Goal: Transaction & Acquisition: Purchase product/service

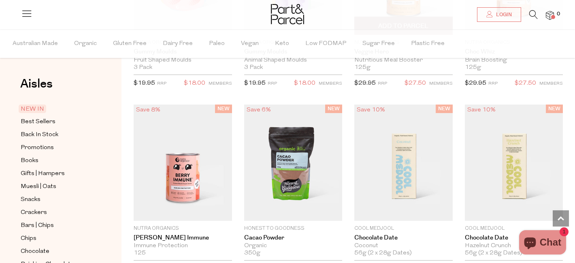
scroll to position [960, 0]
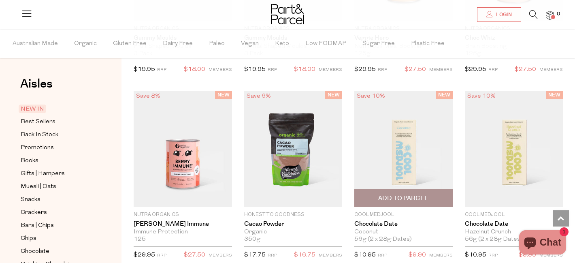
click at [415, 146] on img at bounding box center [403, 149] width 98 height 116
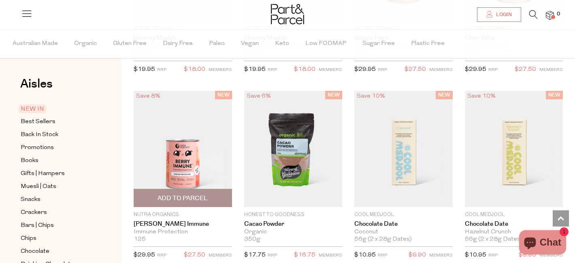
scroll to position [1130, 0]
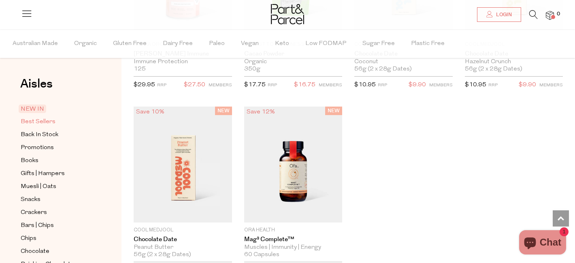
click at [50, 121] on span "Best Sellers" at bounding box center [38, 122] width 35 height 10
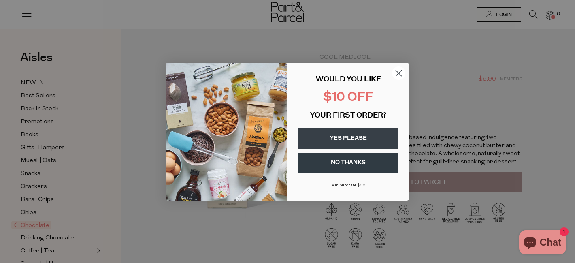
click at [401, 73] on circle "Close dialog" at bounding box center [398, 72] width 13 height 13
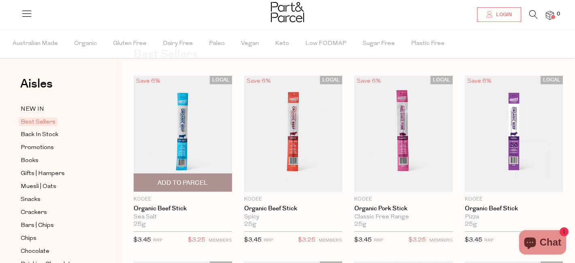
scroll to position [81, 0]
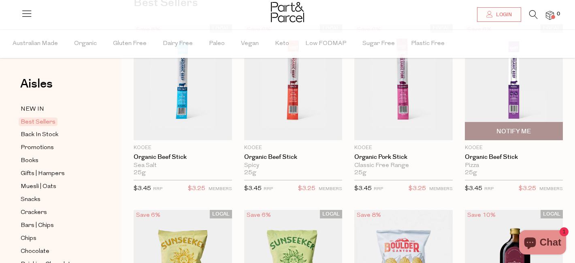
click at [520, 97] on img at bounding box center [514, 82] width 98 height 116
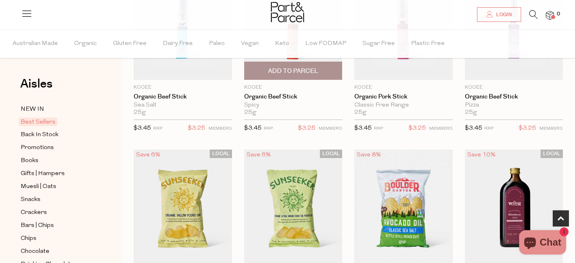
scroll to position [244, 0]
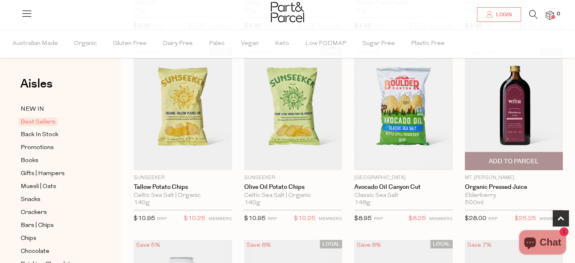
click at [524, 94] on img at bounding box center [514, 108] width 98 height 123
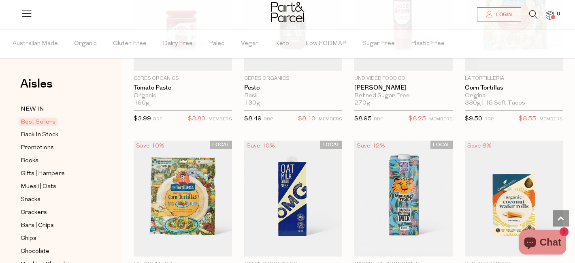
scroll to position [1357, 0]
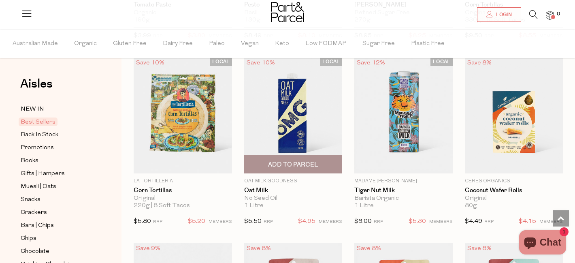
click at [306, 121] on img at bounding box center [293, 115] width 98 height 116
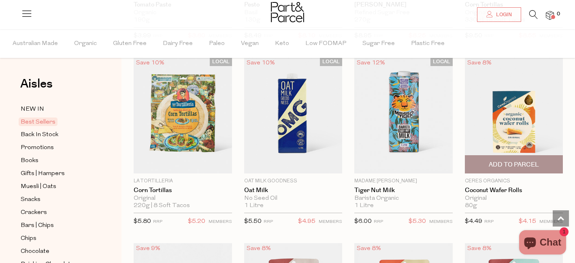
click at [479, 127] on img at bounding box center [514, 115] width 98 height 116
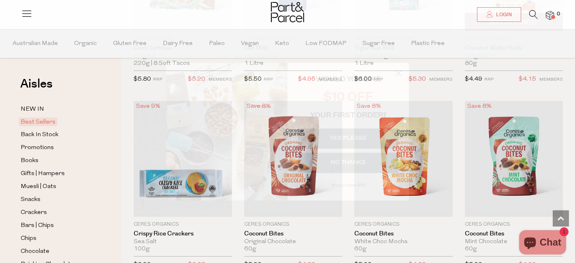
scroll to position [1526, 0]
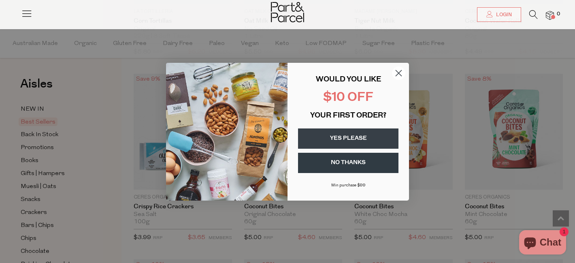
click at [398, 74] on circle "Close dialog" at bounding box center [398, 72] width 13 height 13
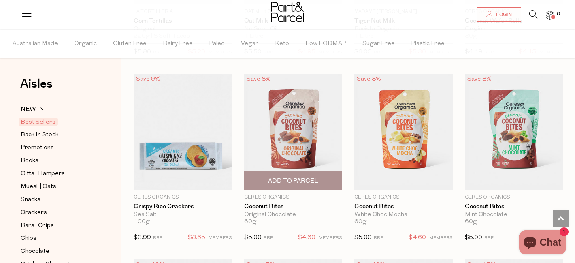
click at [294, 123] on img at bounding box center [293, 132] width 98 height 116
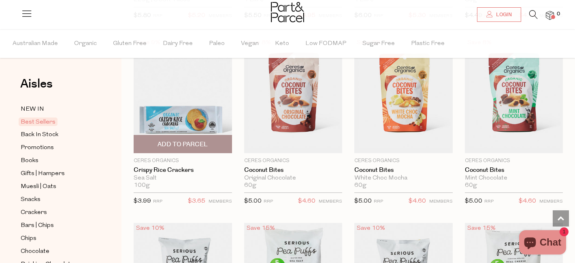
click at [181, 107] on img at bounding box center [183, 95] width 98 height 116
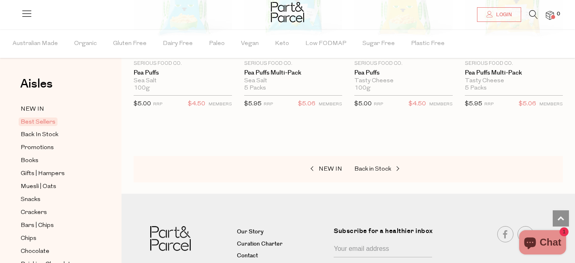
scroll to position [1847, 0]
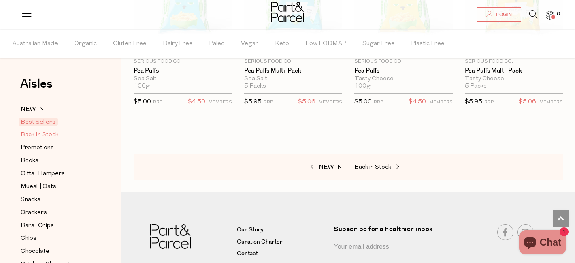
click at [47, 136] on span "Back In Stock" at bounding box center [40, 135] width 38 height 10
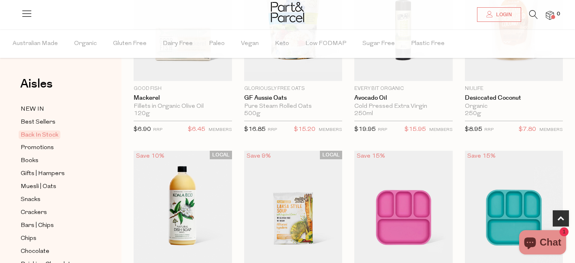
scroll to position [155, 0]
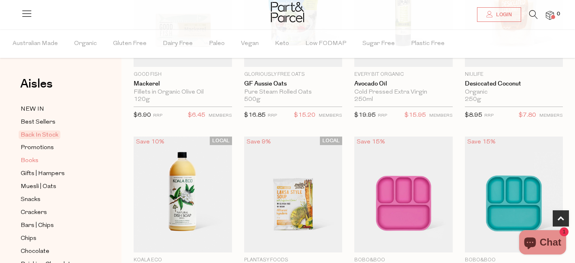
click at [35, 158] on span "Books" at bounding box center [30, 161] width 18 height 10
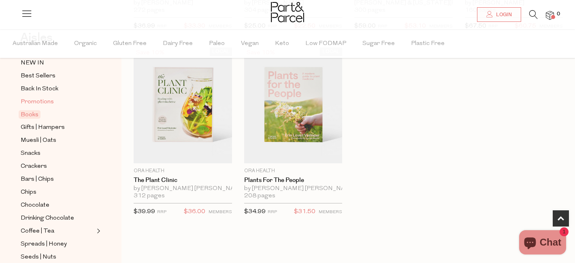
scroll to position [48, 0]
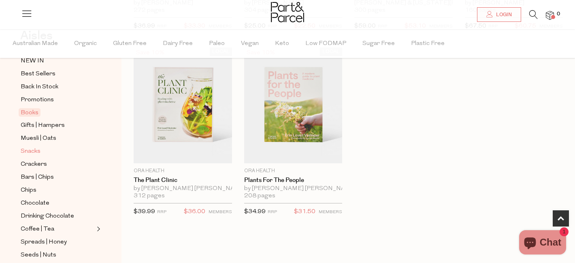
click at [33, 153] on span "Snacks" at bounding box center [31, 152] width 20 height 10
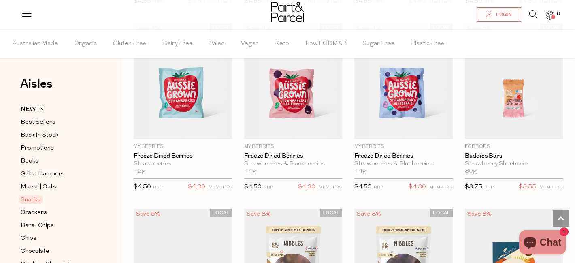
scroll to position [1002, 0]
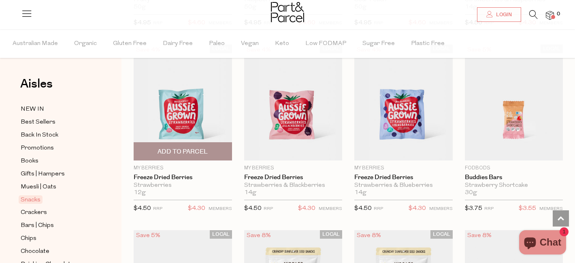
click at [185, 115] on img at bounding box center [183, 103] width 98 height 116
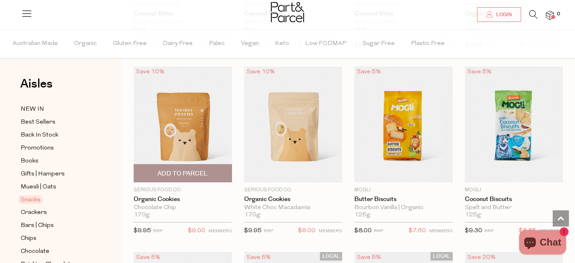
scroll to position [1537, 0]
click at [201, 135] on img at bounding box center [183, 124] width 98 height 116
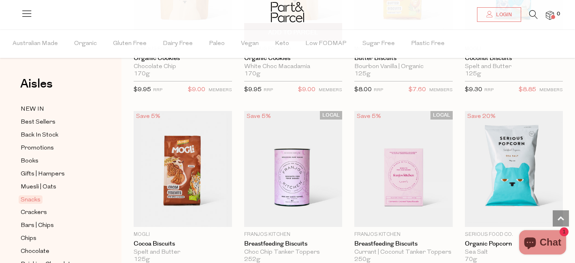
scroll to position [1692, 0]
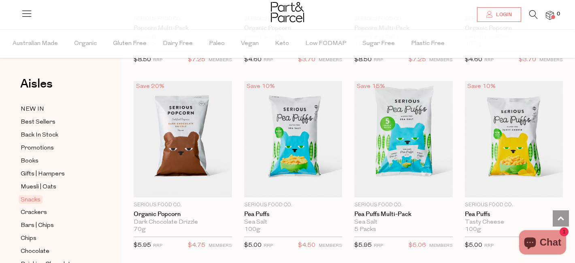
scroll to position [2079, 0]
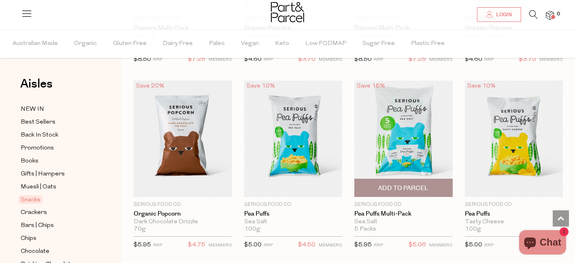
click at [402, 132] on img at bounding box center [403, 139] width 98 height 116
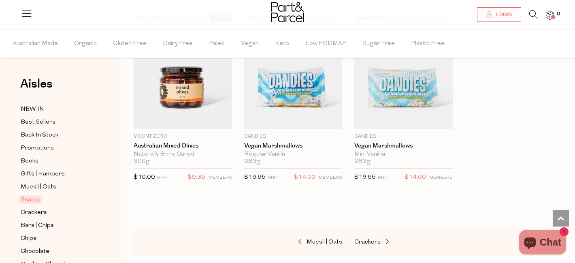
scroll to position [3172, 0]
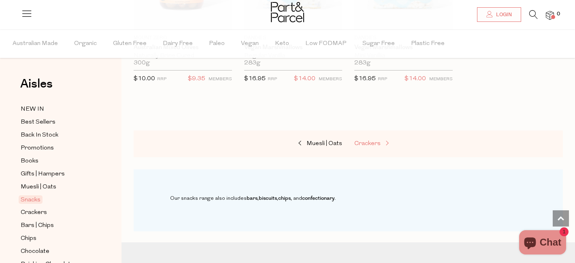
click at [381, 140] on span at bounding box center [386, 143] width 11 height 6
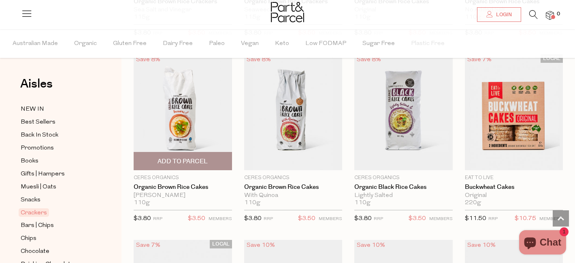
scroll to position [568, 0]
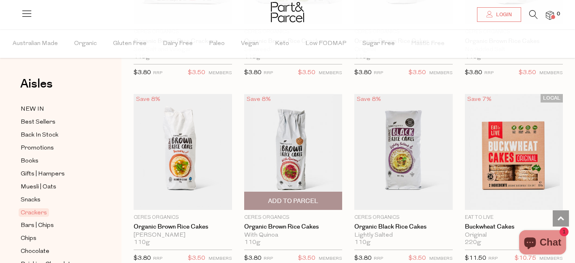
click at [294, 161] on img at bounding box center [293, 152] width 98 height 116
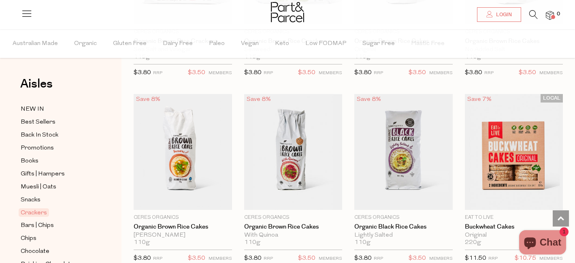
scroll to position [47, 0]
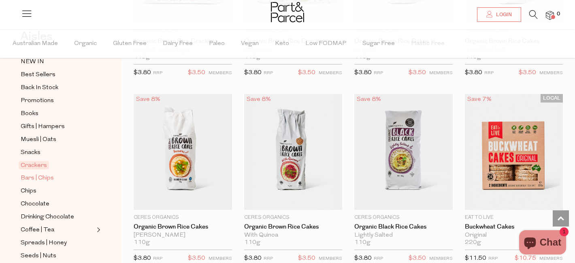
click at [49, 179] on span "Bars | Chips" at bounding box center [37, 178] width 33 height 10
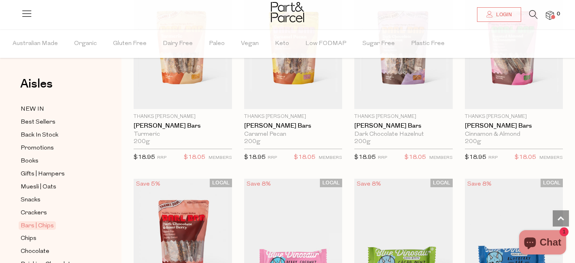
scroll to position [1384, 0]
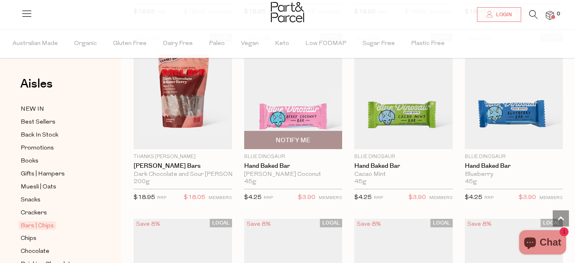
click at [294, 105] on img at bounding box center [293, 91] width 98 height 116
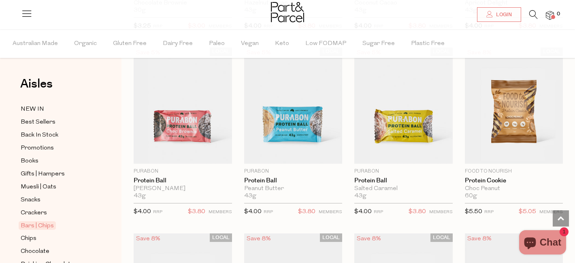
scroll to position [2076, 0]
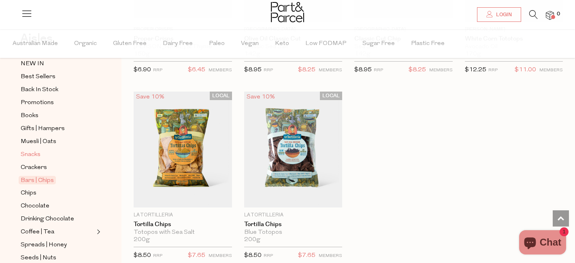
scroll to position [66, 0]
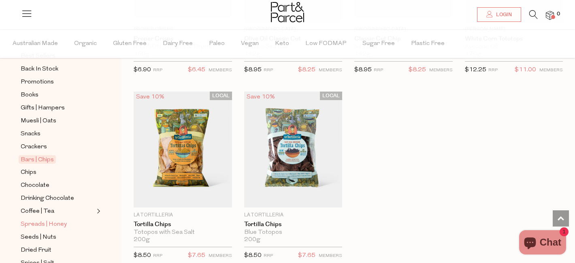
click at [55, 220] on span "Spreads | Honey" at bounding box center [44, 224] width 46 height 10
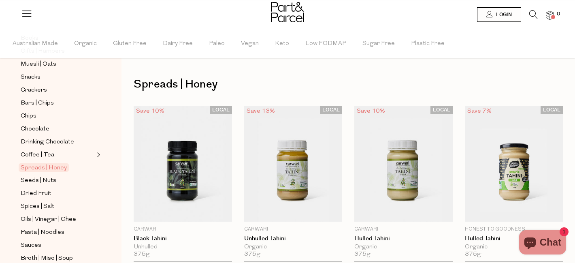
scroll to position [127, 0]
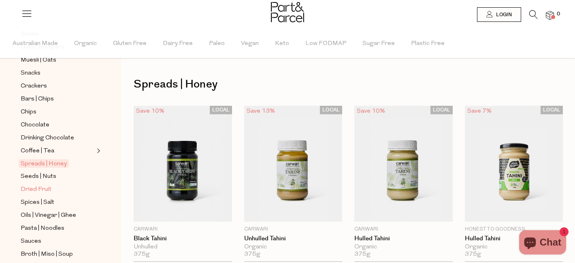
click at [47, 187] on span "Dried Fruit" at bounding box center [36, 190] width 31 height 10
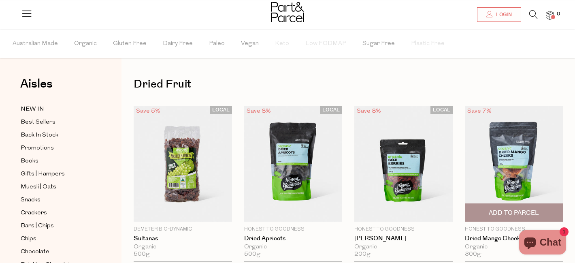
scroll to position [23, 0]
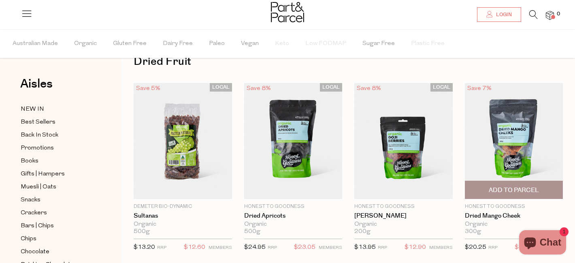
click at [498, 134] on img at bounding box center [514, 141] width 98 height 116
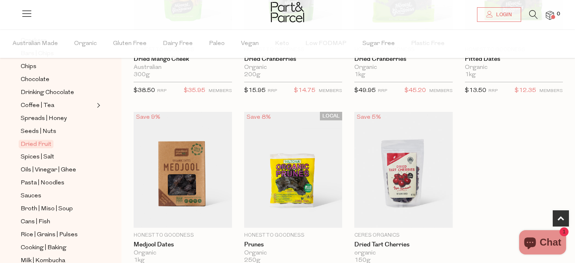
scroll to position [173, 0]
click at [44, 183] on span "Pasta | Noodles" at bounding box center [43, 182] width 44 height 10
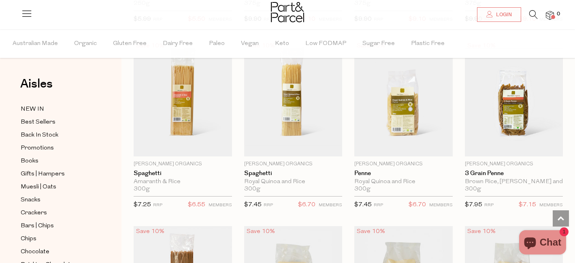
scroll to position [816, 0]
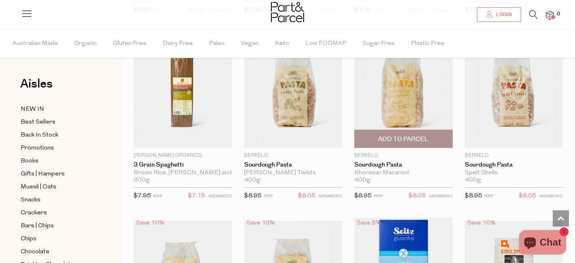
click at [414, 92] on img at bounding box center [403, 90] width 98 height 116
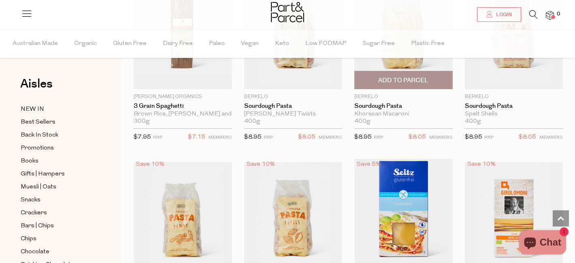
scroll to position [953, 0]
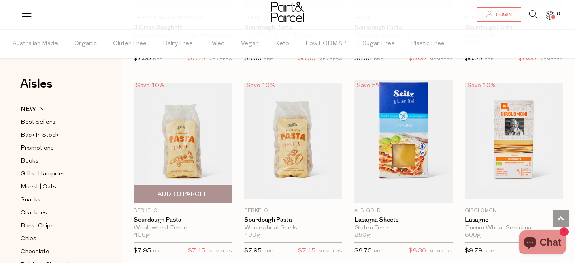
click at [189, 136] on img at bounding box center [183, 141] width 98 height 116
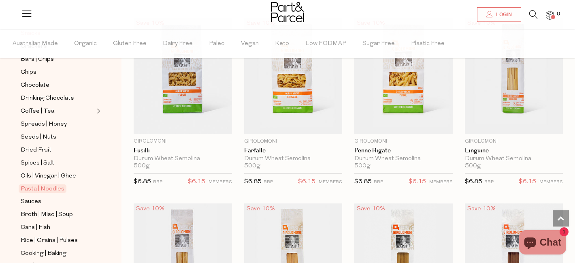
scroll to position [168, 0]
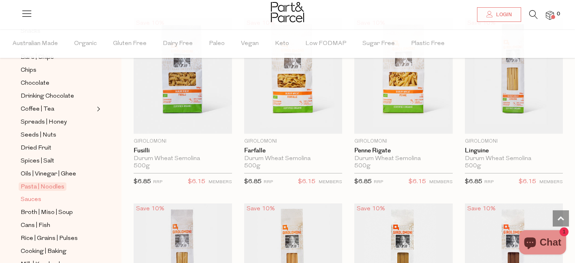
click at [39, 200] on span "Sauces" at bounding box center [31, 200] width 21 height 10
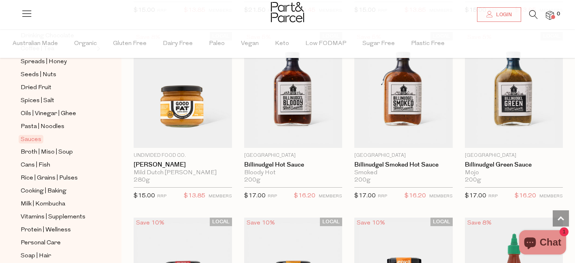
scroll to position [233, 0]
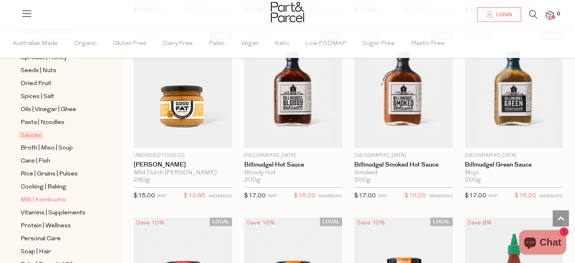
click at [54, 199] on span "Milk | Kombucha" at bounding box center [43, 200] width 45 height 10
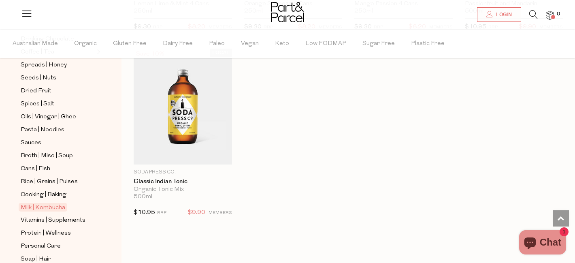
scroll to position [290, 0]
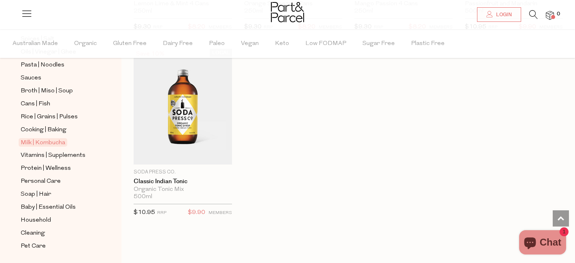
click at [67, 160] on ul "NEW IN Best Sellers Back In Stock Promotions Books Gifts | Hampers Muesli | Oat…" at bounding box center [60, 32] width 87 height 437
click at [65, 158] on span "Vitamins | Supplements" at bounding box center [53, 156] width 65 height 10
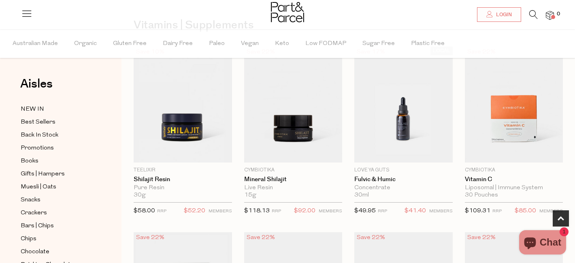
scroll to position [224, 0]
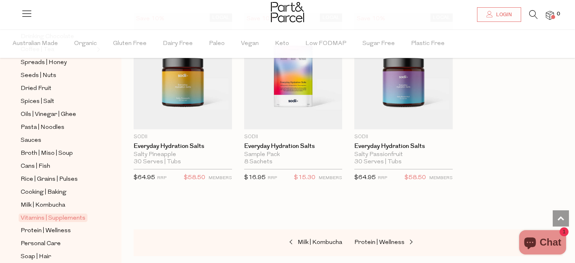
scroll to position [285, 0]
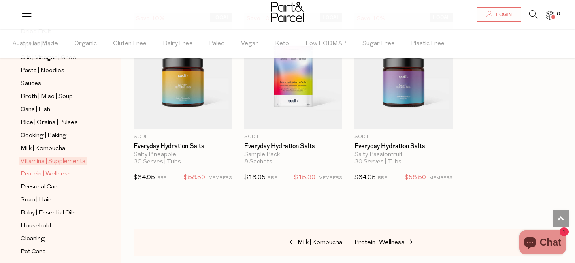
click at [54, 174] on span "Protein | Wellness" at bounding box center [46, 174] width 50 height 10
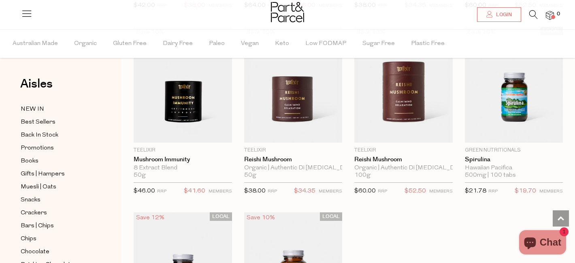
scroll to position [2280, 0]
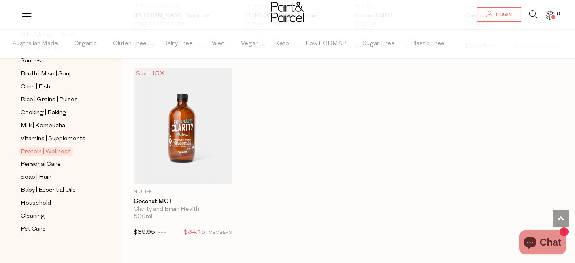
scroll to position [314, 0]
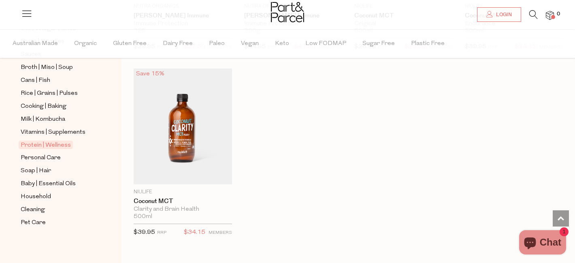
click at [532, 11] on icon at bounding box center [533, 14] width 9 height 9
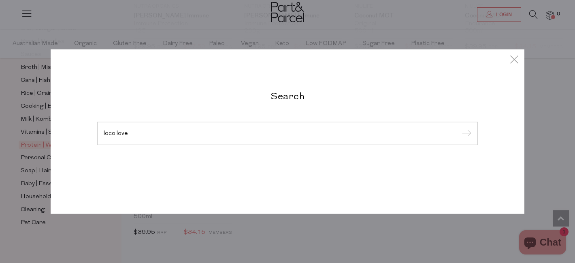
type input "loco love"
click at [459, 128] on input "submit" at bounding box center [465, 134] width 12 height 12
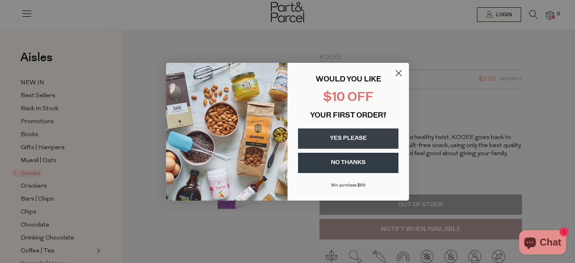
click at [399, 75] on circle "Close dialog" at bounding box center [398, 72] width 13 height 13
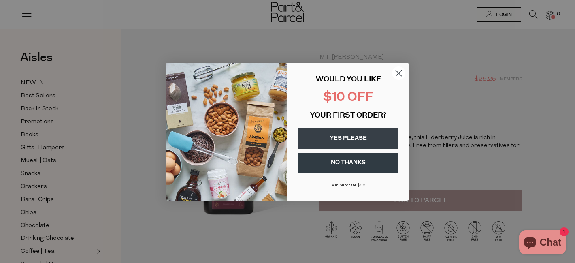
click at [398, 72] on icon "Close dialog" at bounding box center [399, 73] width 6 height 6
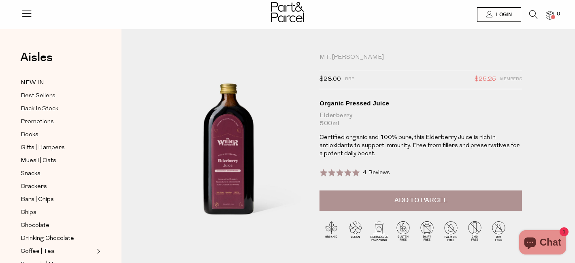
click at [385, 191] on button "Add to Parcel" at bounding box center [420, 200] width 202 height 20
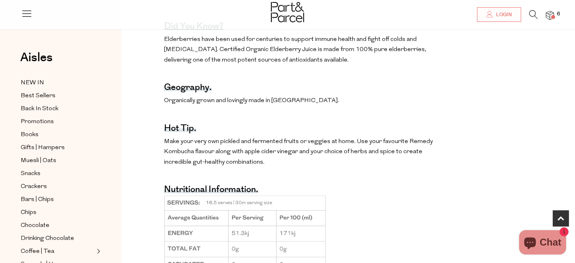
scroll to position [488, 0]
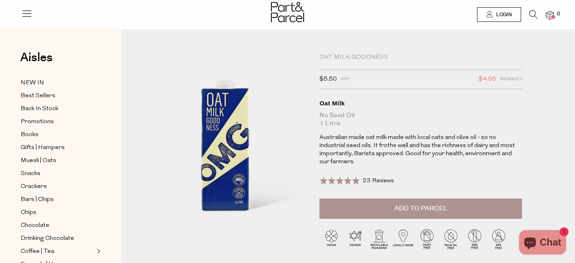
click at [345, 202] on button "Add to Parcel" at bounding box center [420, 208] width 202 height 20
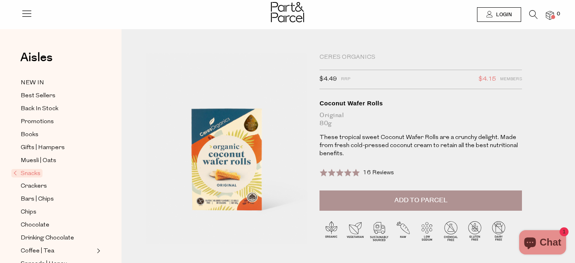
click at [381, 203] on button "Add to Parcel" at bounding box center [420, 200] width 202 height 20
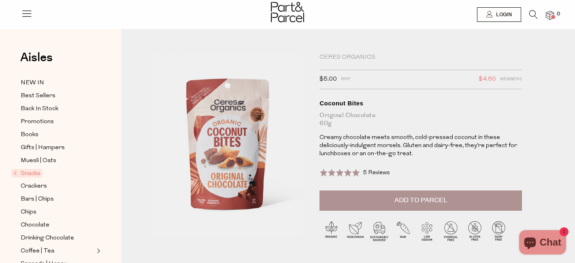
click at [377, 202] on button "Add to Parcel" at bounding box center [420, 200] width 202 height 20
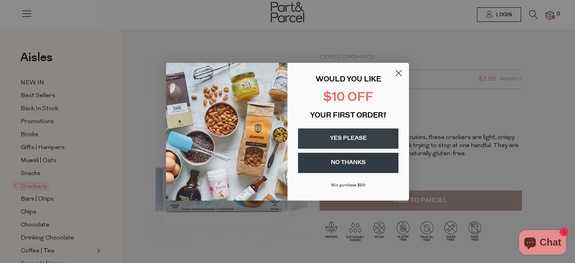
click at [398, 74] on circle "Close dialog" at bounding box center [398, 72] width 13 height 13
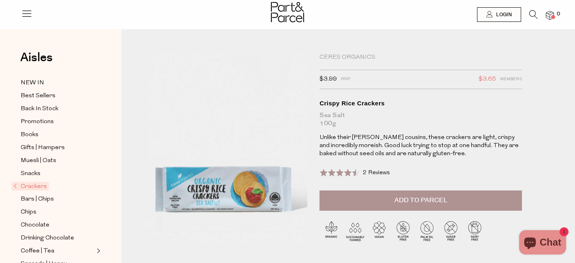
click at [372, 204] on button "Add to Parcel" at bounding box center [420, 200] width 202 height 20
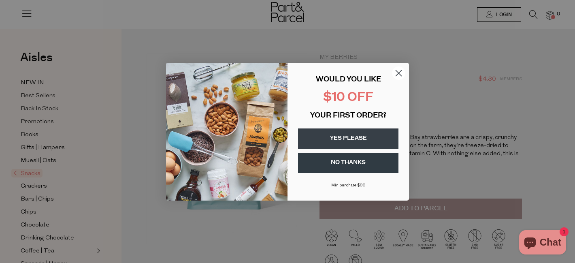
click at [400, 66] on circle "Close dialog" at bounding box center [398, 72] width 13 height 13
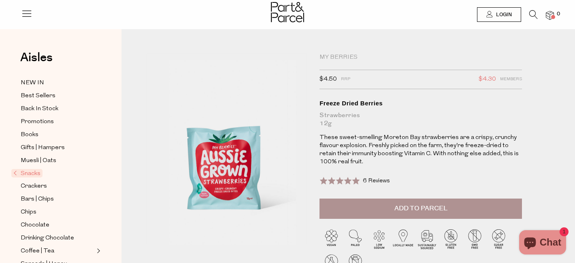
click at [373, 212] on button "Add to Parcel" at bounding box center [420, 208] width 202 height 20
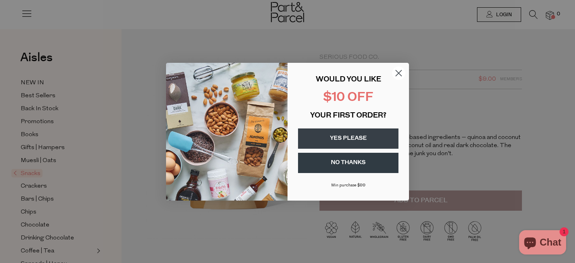
click at [397, 65] on form "WOULD YOU LIKE $10 OFF YOUR FIRST ORDER? YES PLEASE NO THANKS [PERSON_NAME] pur…" at bounding box center [287, 132] width 243 height 138
click at [398, 68] on circle "Close dialog" at bounding box center [398, 72] width 13 height 13
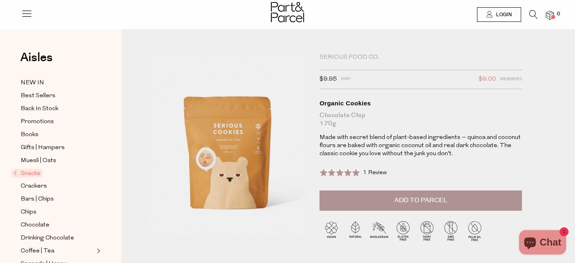
click at [377, 191] on button "Add to Parcel" at bounding box center [420, 200] width 202 height 20
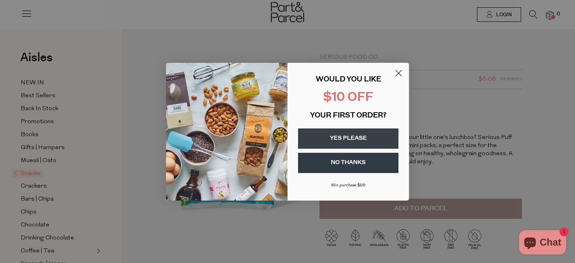
click at [404, 70] on circle "Close dialog" at bounding box center [398, 72] width 13 height 13
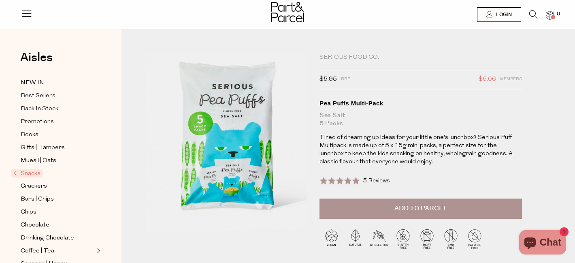
click at [372, 201] on button "Add to Parcel" at bounding box center [420, 208] width 202 height 20
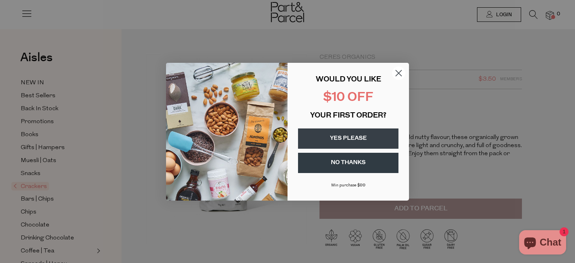
click at [398, 73] on circle "Close dialog" at bounding box center [398, 72] width 13 height 13
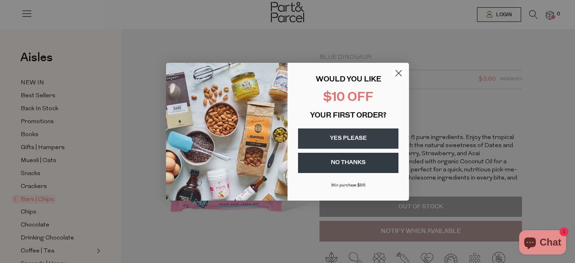
click at [398, 71] on circle "Close dialog" at bounding box center [398, 72] width 13 height 13
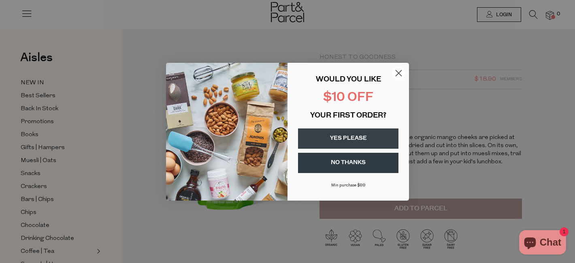
click at [394, 70] on circle "Close dialog" at bounding box center [398, 72] width 13 height 13
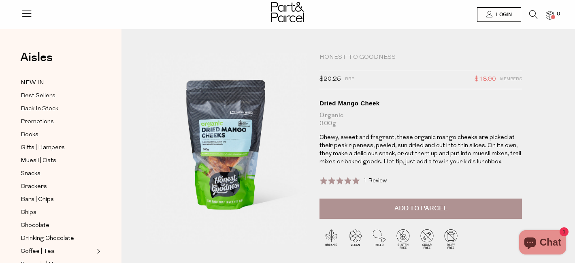
click at [379, 210] on button "Add to Parcel" at bounding box center [420, 208] width 202 height 20
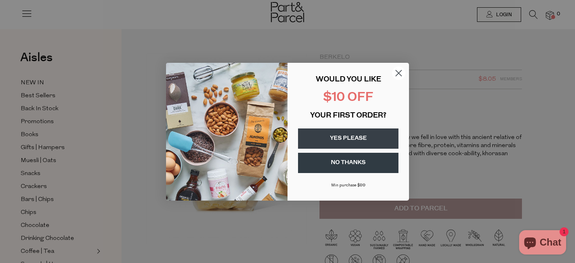
click at [396, 74] on circle "Close dialog" at bounding box center [398, 72] width 13 height 13
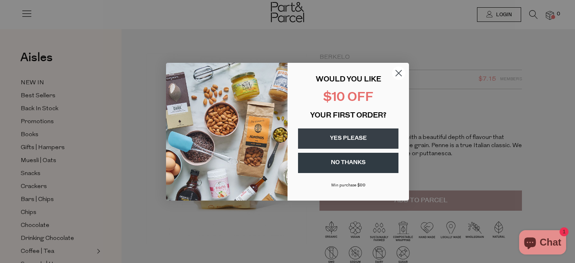
click at [398, 71] on circle "Close dialog" at bounding box center [398, 72] width 13 height 13
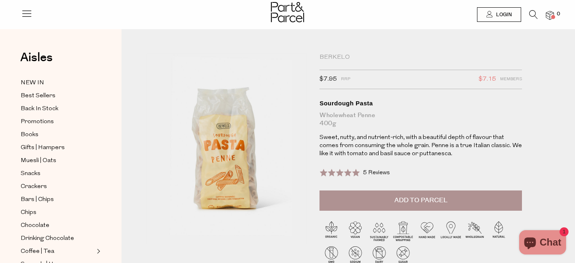
click at [355, 197] on button "Add to Parcel" at bounding box center [420, 200] width 202 height 20
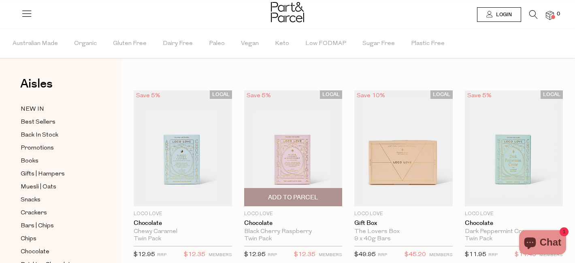
scroll to position [13, 0]
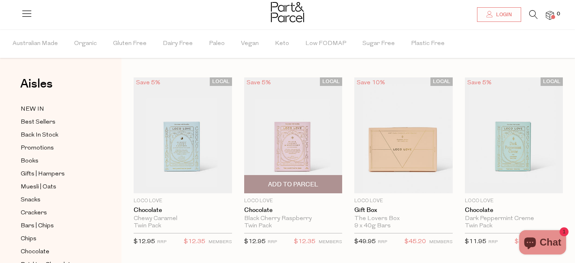
click at [300, 183] on span "Add To Parcel" at bounding box center [293, 184] width 50 height 9
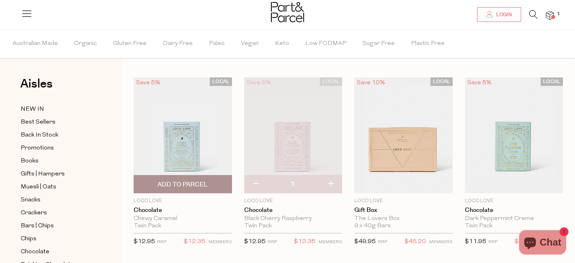
click at [171, 186] on span "Add To Parcel" at bounding box center [182, 184] width 50 height 9
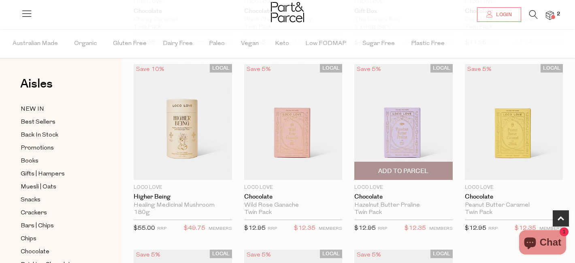
scroll to position [420, 0]
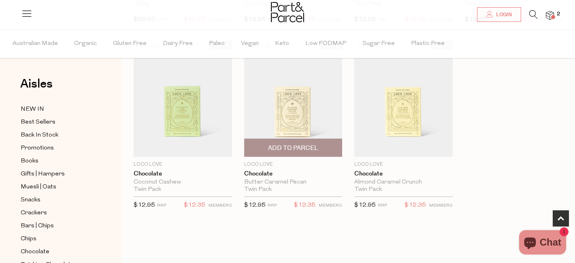
click at [288, 148] on span "Add To Parcel" at bounding box center [293, 148] width 50 height 9
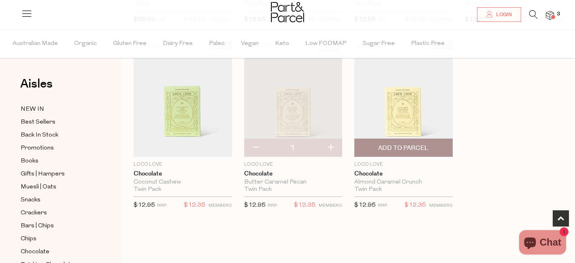
click at [407, 147] on span "Add To Parcel" at bounding box center [403, 148] width 50 height 9
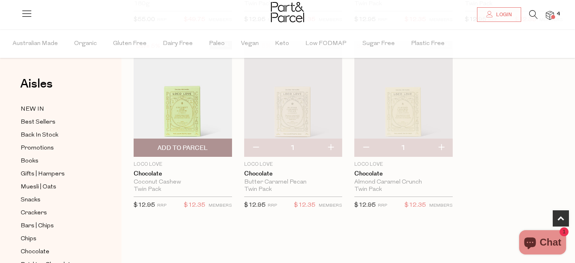
click at [197, 149] on span "Add To Parcel" at bounding box center [182, 148] width 50 height 9
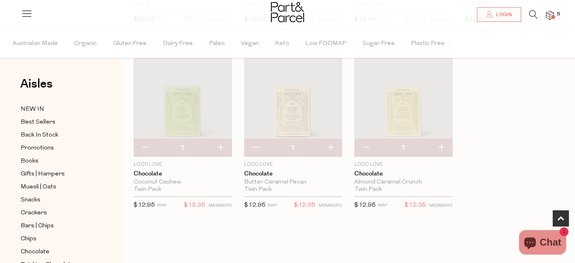
click at [534, 15] on icon at bounding box center [533, 14] width 9 height 9
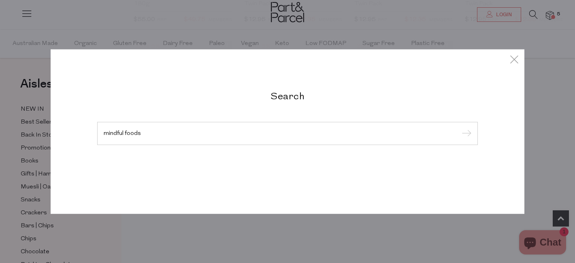
type input "mindful foods"
click at [459, 128] on input "submit" at bounding box center [465, 134] width 12 height 12
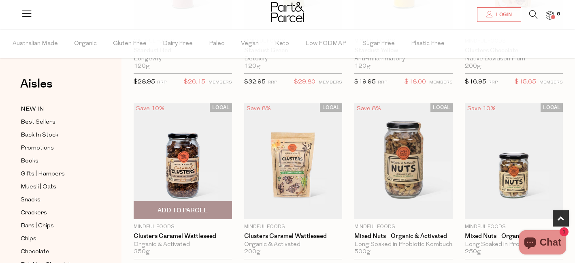
scroll to position [175, 0]
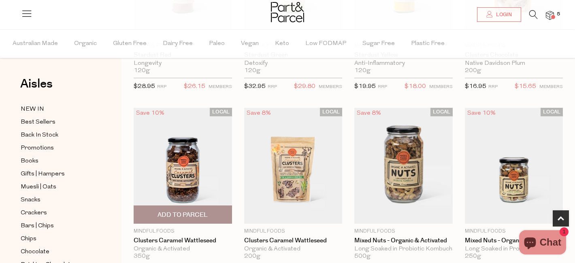
click at [189, 149] on img at bounding box center [183, 166] width 98 height 116
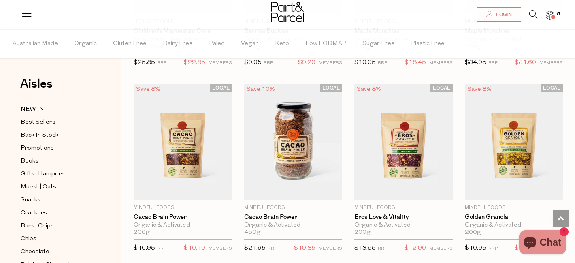
scroll to position [583, 0]
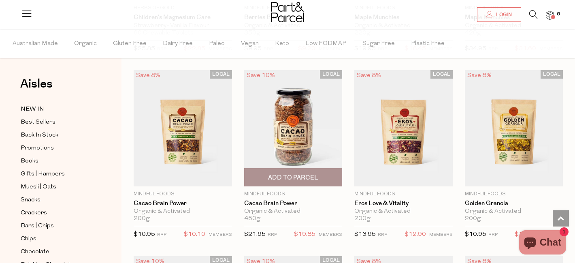
click at [277, 136] on img at bounding box center [293, 128] width 98 height 116
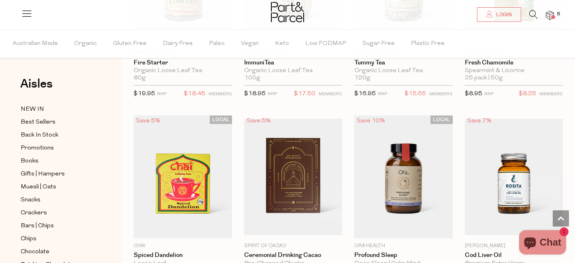
scroll to position [1143, 0]
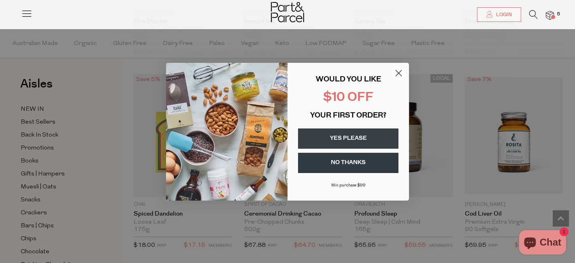
click at [398, 72] on icon "Close dialog" at bounding box center [399, 73] width 6 height 6
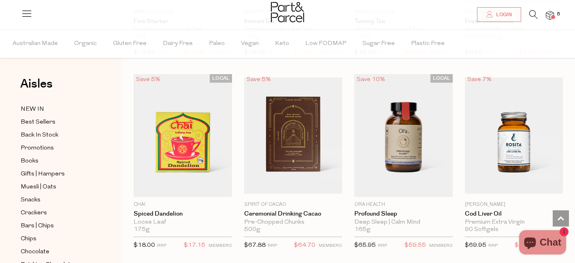
scroll to position [314, 0]
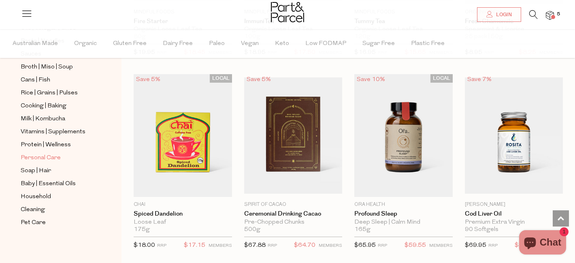
click at [43, 156] on span "Personal Care" at bounding box center [41, 158] width 40 height 10
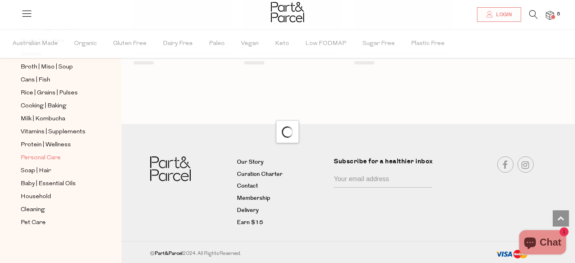
scroll to position [700, 0]
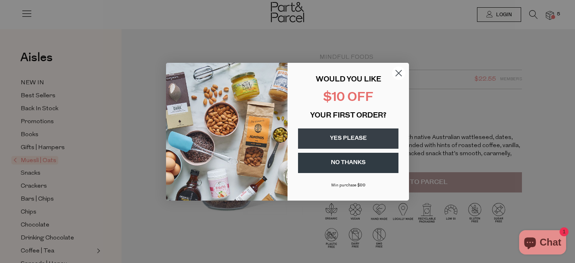
click at [399, 69] on circle "Close dialog" at bounding box center [398, 72] width 13 height 13
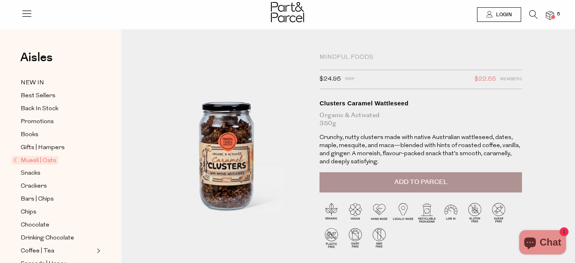
click at [375, 182] on button "Add to Parcel" at bounding box center [420, 182] width 202 height 20
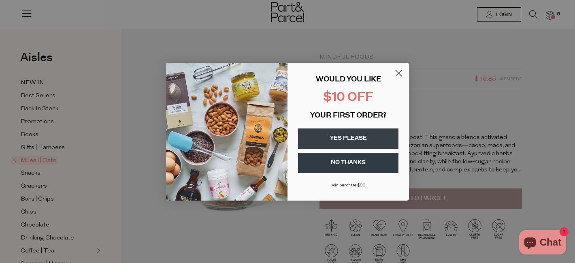
click at [398, 71] on circle "Close dialog" at bounding box center [398, 72] width 13 height 13
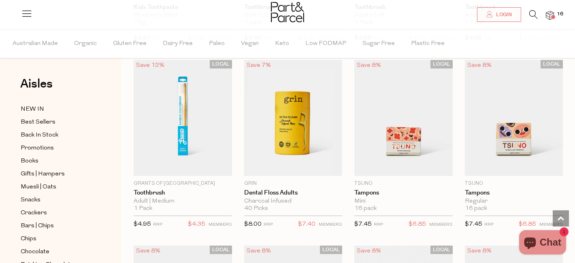
scroll to position [1640, 0]
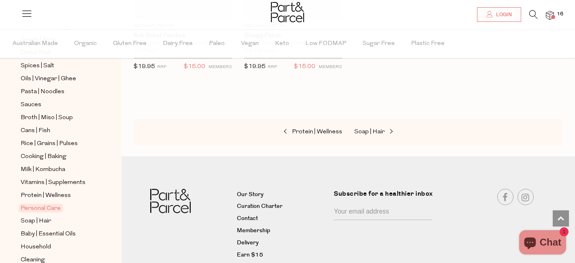
scroll to position [314, 0]
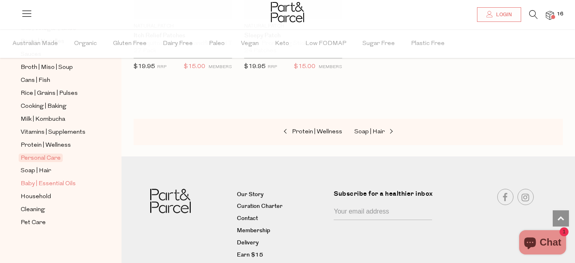
click at [43, 185] on span "Baby | Essential Oils" at bounding box center [48, 184] width 55 height 10
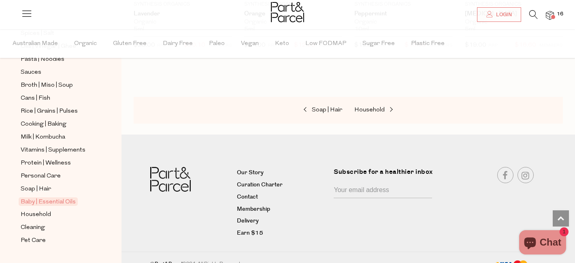
scroll to position [314, 0]
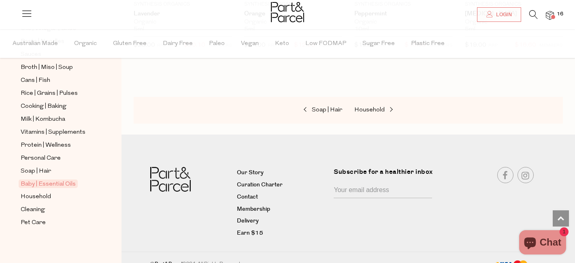
click at [42, 202] on ul "NEW IN Best Sellers Back In Stock Promotions Books Gifts | Hampers Muesli | Oat…" at bounding box center [60, 8] width 87 height 437
click at [41, 200] on span "Household" at bounding box center [36, 197] width 30 height 10
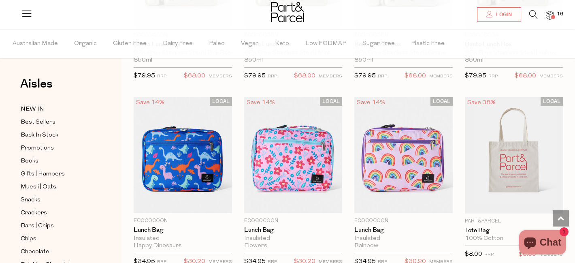
scroll to position [195, 0]
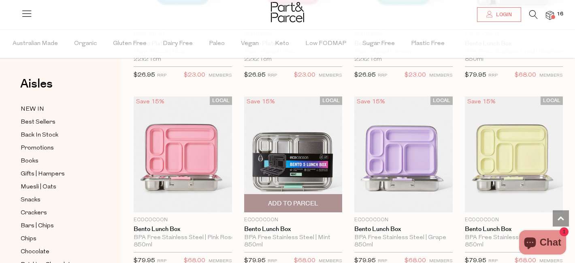
click at [303, 133] on img at bounding box center [293, 154] width 98 height 116
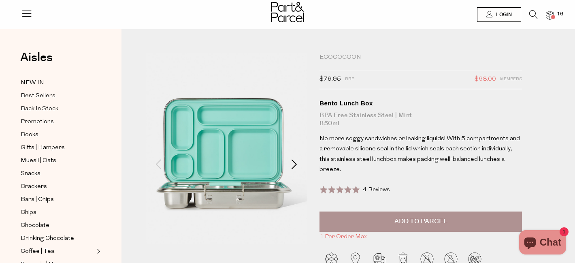
click at [290, 164] on span at bounding box center [294, 164] width 10 height 10
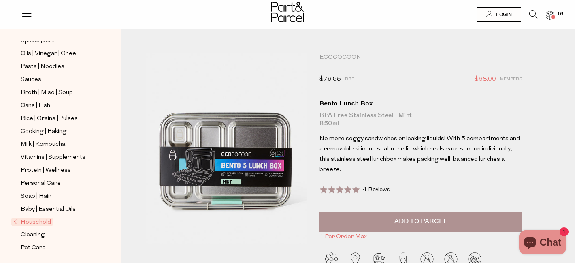
scroll to position [265, 0]
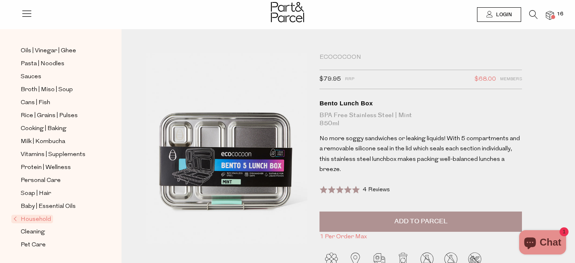
click at [41, 221] on span "Household" at bounding box center [32, 219] width 42 height 9
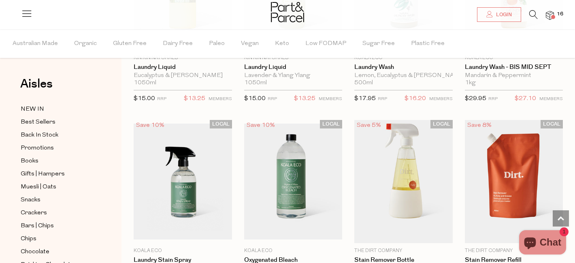
scroll to position [2120, 0]
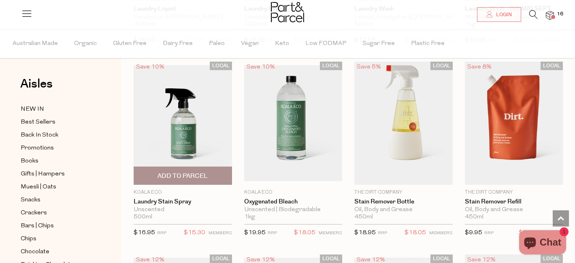
scroll to position [2109, 0]
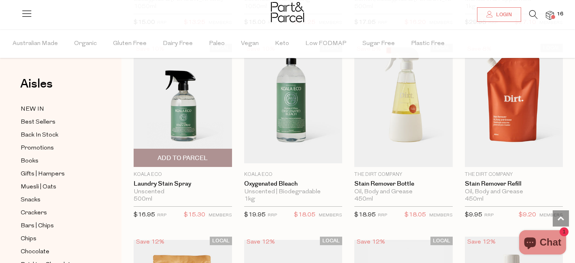
click at [191, 154] on span "Add To Parcel" at bounding box center [182, 158] width 50 height 9
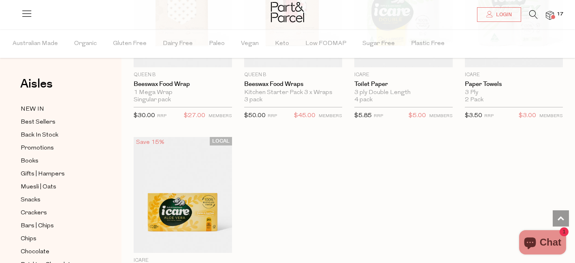
scroll to position [3829, 0]
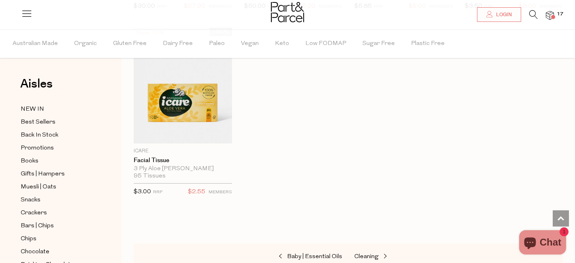
click at [553, 18] on span at bounding box center [553, 17] width 4 height 4
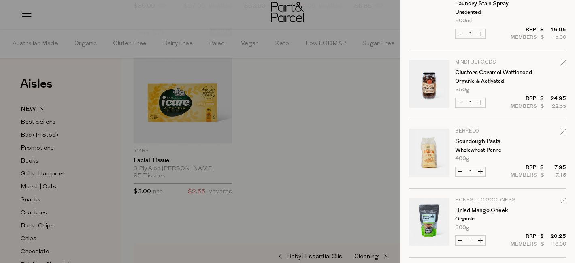
scroll to position [0, 0]
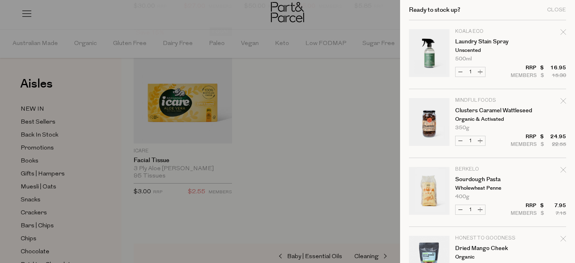
click at [310, 140] on div at bounding box center [287, 131] width 575 height 263
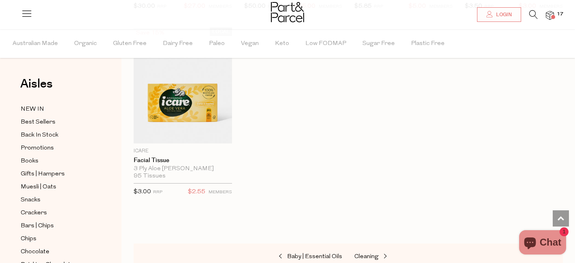
scroll to position [2133, 0]
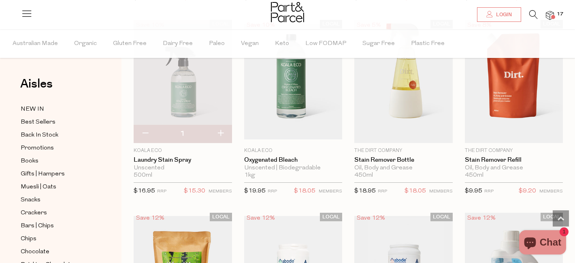
click at [532, 12] on icon at bounding box center [533, 14] width 9 height 9
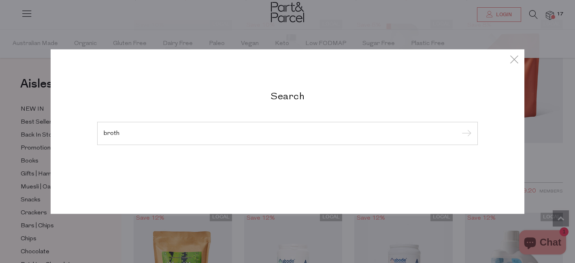
type input "broth"
click at [459, 128] on input "submit" at bounding box center [465, 134] width 12 height 12
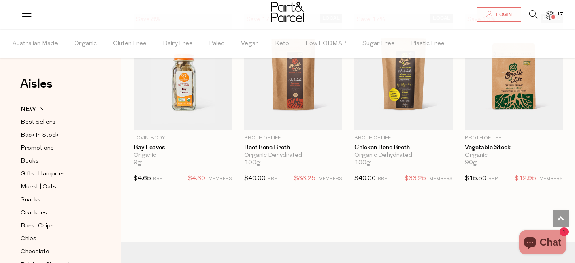
scroll to position [2052, 0]
